Goal: Task Accomplishment & Management: Manage account settings

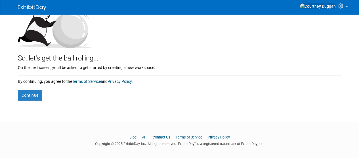
scroll to position [75, 0]
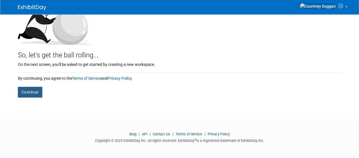
click at [25, 94] on button "Continue" at bounding box center [30, 92] width 24 height 11
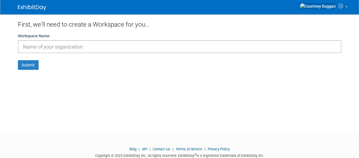
click at [51, 41] on input "text" at bounding box center [179, 46] width 323 height 13
click at [51, 41] on input "S" at bounding box center [179, 46] width 323 height 13
type input "SealingTech"
click at [31, 67] on button "Submit" at bounding box center [28, 65] width 21 height 10
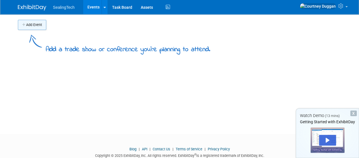
click at [31, 25] on button "Add Event" at bounding box center [32, 25] width 28 height 10
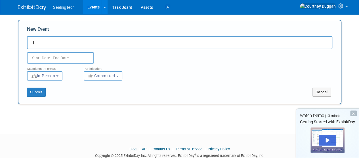
click at [47, 38] on input "T" at bounding box center [179, 42] width 305 height 13
type input "TechNet IndoPac"
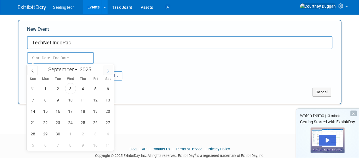
click at [106, 71] on icon at bounding box center [108, 71] width 4 height 4
select select "9"
click at [41, 135] on span "27" at bounding box center [45, 134] width 11 height 11
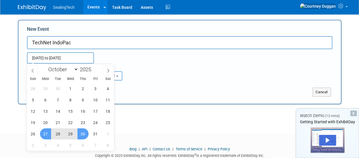
click at [87, 136] on span "30" at bounding box center [82, 134] width 11 height 11
type input "[DATE] to [DATE]"
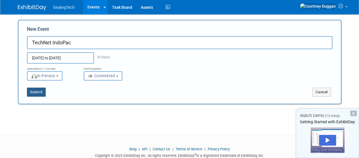
click at [31, 92] on button "Submit" at bounding box center [36, 92] width 19 height 9
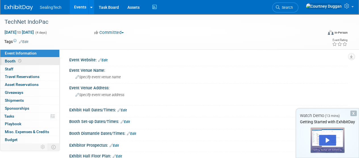
click at [26, 63] on link "Booth" at bounding box center [29, 62] width 59 height 8
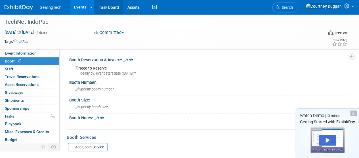
click at [105, 7] on link "Task Board" at bounding box center [108, 7] width 29 height 14
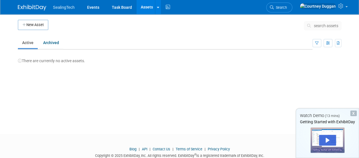
click at [31, 12] on div "SealingTech Events Task Board Assets New Asset Bulk Upload Assets Storage Locat…" at bounding box center [179, 7] width 323 height 14
click at [33, 7] on img at bounding box center [32, 8] width 28 height 6
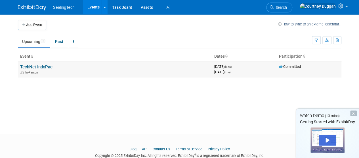
click at [38, 68] on link "TechNet IndoPac" at bounding box center [36, 67] width 32 height 5
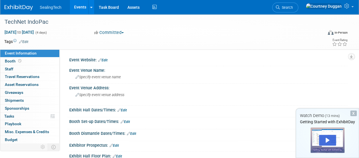
click at [120, 155] on link "Edit" at bounding box center [117, 157] width 9 height 4
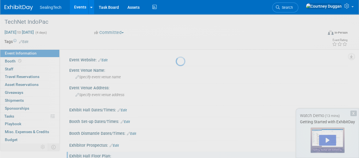
scroll to position [93, 0]
